Goal: Navigation & Orientation: Find specific page/section

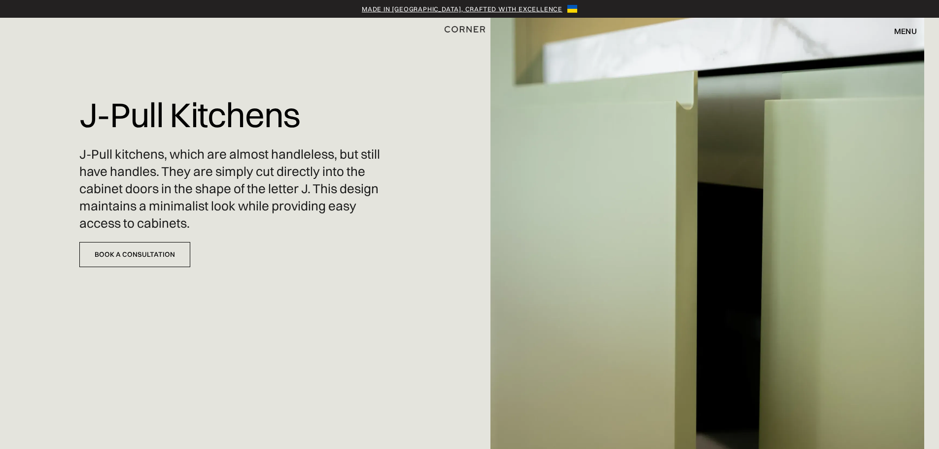
click at [462, 28] on img "home" at bounding box center [464, 29] width 40 height 13
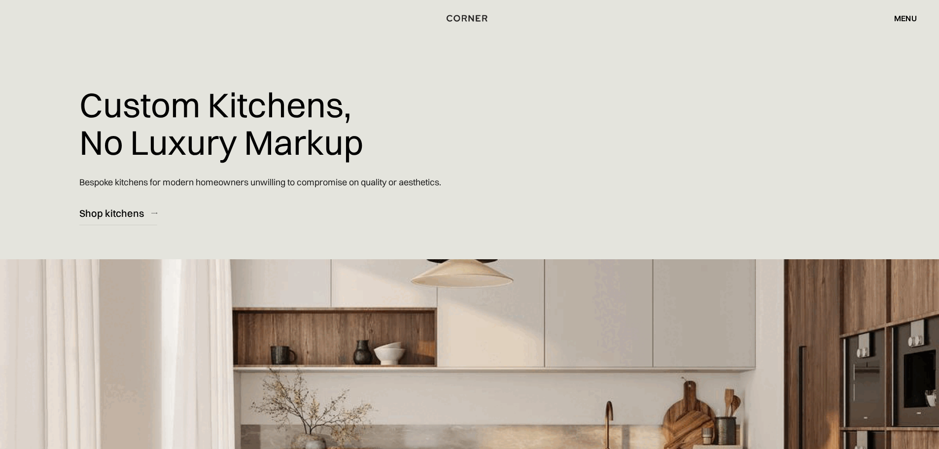
click at [902, 17] on div "menu" at bounding box center [905, 18] width 23 height 8
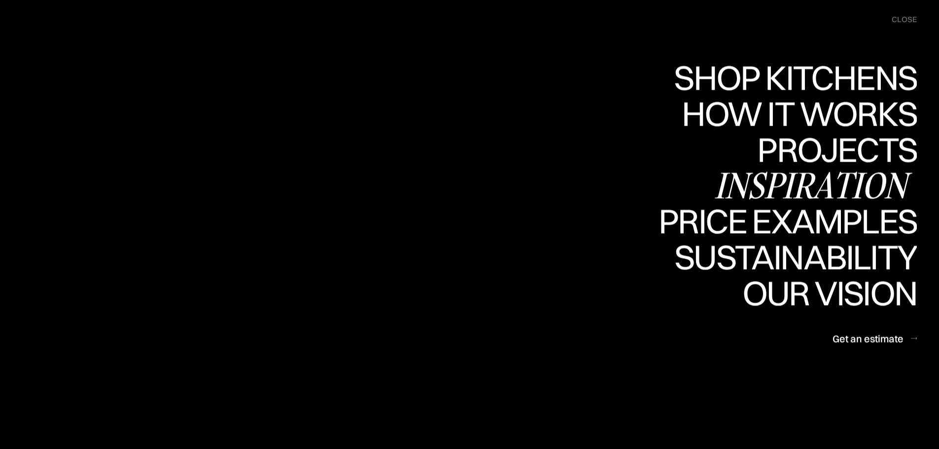
click at [837, 178] on div "Inspiration" at bounding box center [815, 185] width 203 height 34
